Goal: Information Seeking & Learning: Learn about a topic

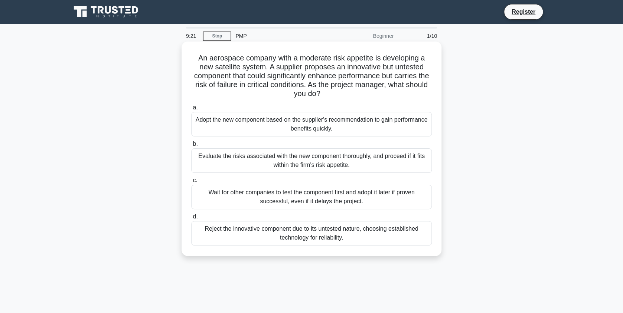
click at [248, 154] on div "Evaluate the risks associated with the new component thoroughly, and proceed if…" at bounding box center [311, 160] width 240 height 24
click at [191, 147] on input "b. Evaluate the risks associated with the new component thoroughly, and proceed…" at bounding box center [191, 144] width 0 height 5
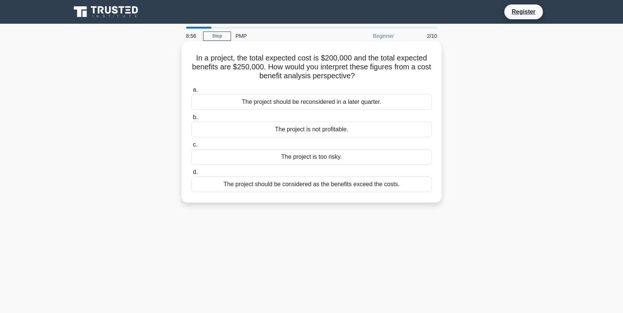
click at [309, 133] on div "The project is not profitable." at bounding box center [311, 130] width 240 height 16
click at [191, 120] on input "b. The project is not profitable." at bounding box center [191, 117] width 0 height 5
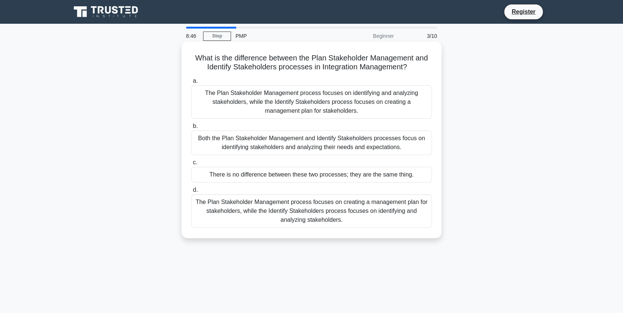
click at [296, 143] on div "Both the Plan Stakeholder Management and Identify Stakeholders processes focus …" at bounding box center [311, 143] width 240 height 24
click at [191, 129] on input "b. Both the Plan Stakeholder Management and Identify Stakeholders processes foc…" at bounding box center [191, 126] width 0 height 5
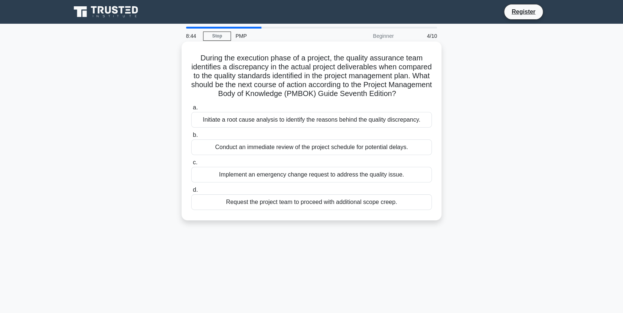
click at [289, 155] on div "Conduct an immediate review of the project schedule for potential delays." at bounding box center [311, 148] width 240 height 16
click at [191, 138] on input "b. Conduct an immediate review of the project schedule for potential delays." at bounding box center [191, 135] width 0 height 5
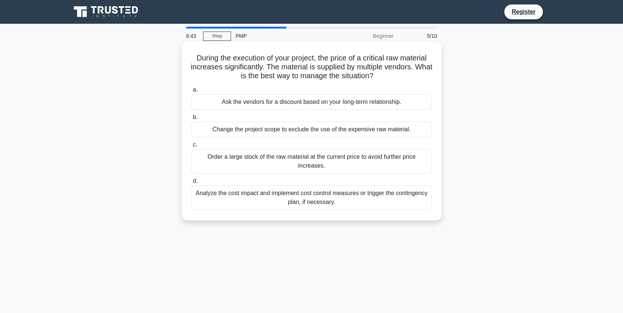
click at [279, 105] on div "Ask the vendors for a discount based on your long-term relationship." at bounding box center [311, 102] width 240 height 16
click at [191, 92] on input "a. Ask the vendors for a discount based on your long-term relationship." at bounding box center [191, 90] width 0 height 5
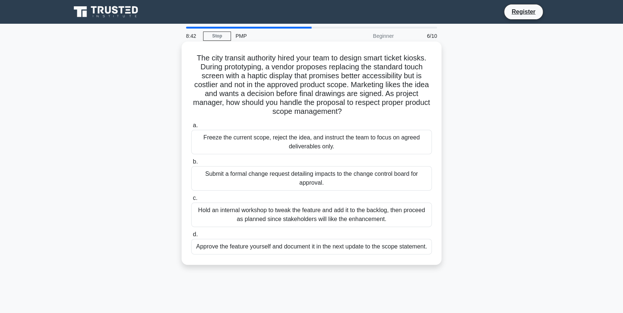
click at [234, 242] on div "Approve the feature yourself and document it in the next update to the scope st…" at bounding box center [311, 247] width 240 height 16
click at [191, 237] on input "d. Approve the feature yourself and document it in the next update to the scope…" at bounding box center [191, 234] width 0 height 5
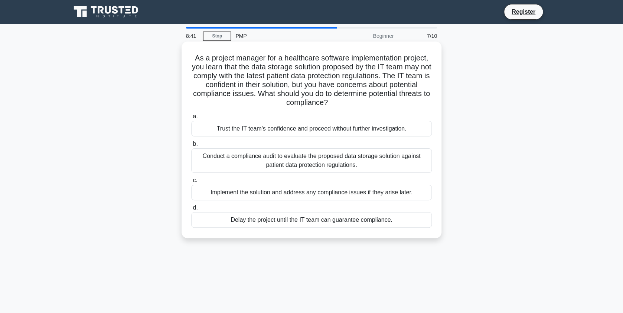
click at [229, 193] on div "Implement the solution and address any compliance issues if they arise later." at bounding box center [311, 193] width 240 height 16
click at [191, 183] on input "c. Implement the solution and address any compliance issues if they arise later." at bounding box center [191, 180] width 0 height 5
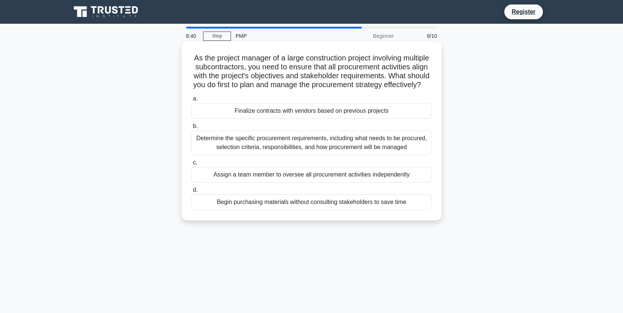
click at [250, 142] on div "Determine the specific procurement requirements, including what needs to be pro…" at bounding box center [311, 143] width 240 height 24
click at [191, 129] on input "b. Determine the specific procurement requirements, including what needs to be …" at bounding box center [191, 126] width 0 height 5
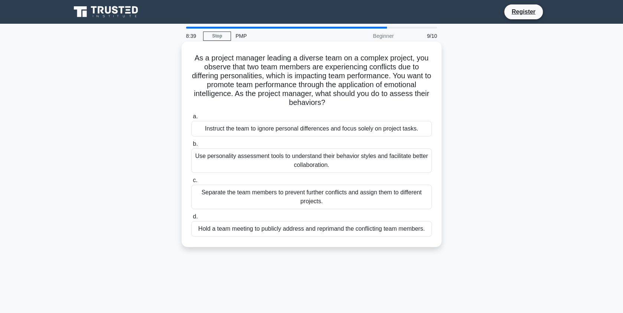
click at [239, 227] on div "Hold a team meeting to publicly address and reprimand the conflicting team memb…" at bounding box center [311, 229] width 240 height 16
click at [191, 219] on input "d. Hold a team meeting to publicly address and reprimand the conflicting team m…" at bounding box center [191, 216] width 0 height 5
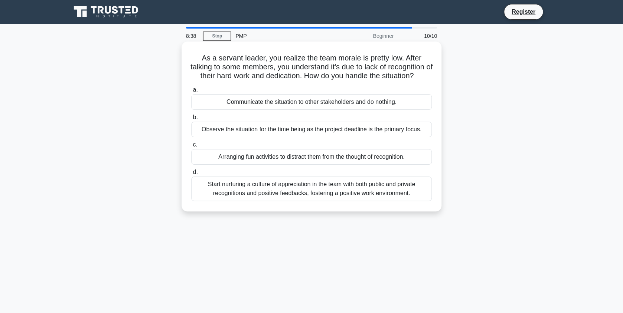
click at [254, 161] on div "Arranging fun activities to distract them from the thought of recognition." at bounding box center [311, 157] width 240 height 16
click at [191, 147] on input "c. Arranging fun activities to distract them from the thought of recognition." at bounding box center [191, 144] width 0 height 5
